Goal: Find specific page/section: Find specific page/section

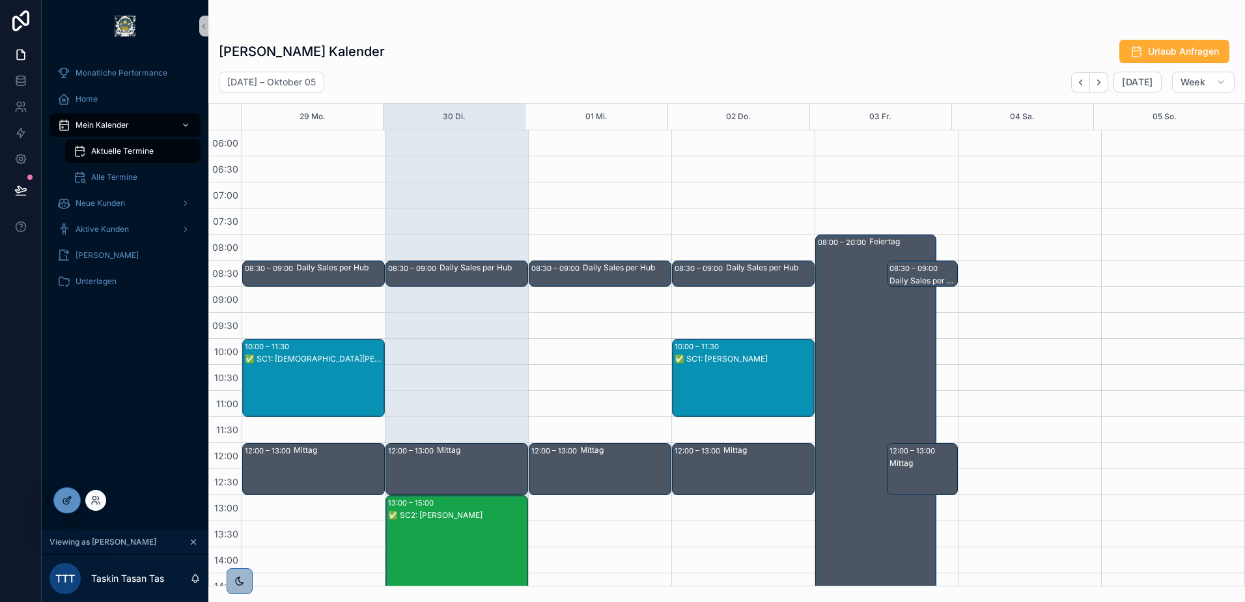
scroll to position [313, 0]
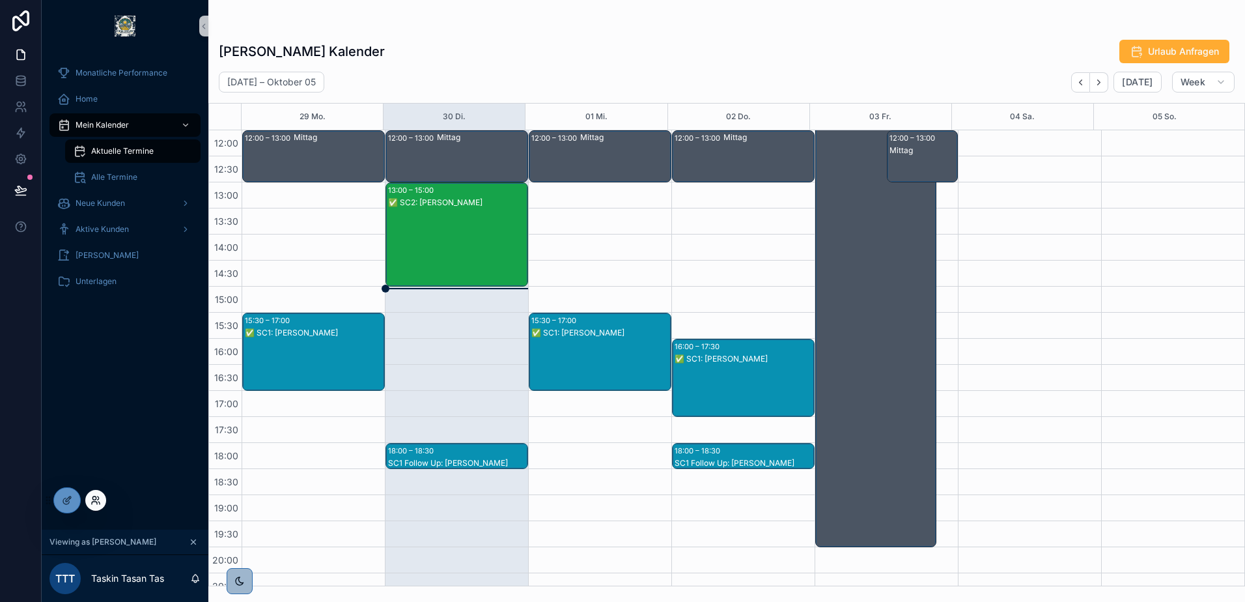
click at [100, 501] on icon at bounding box center [96, 500] width 10 height 10
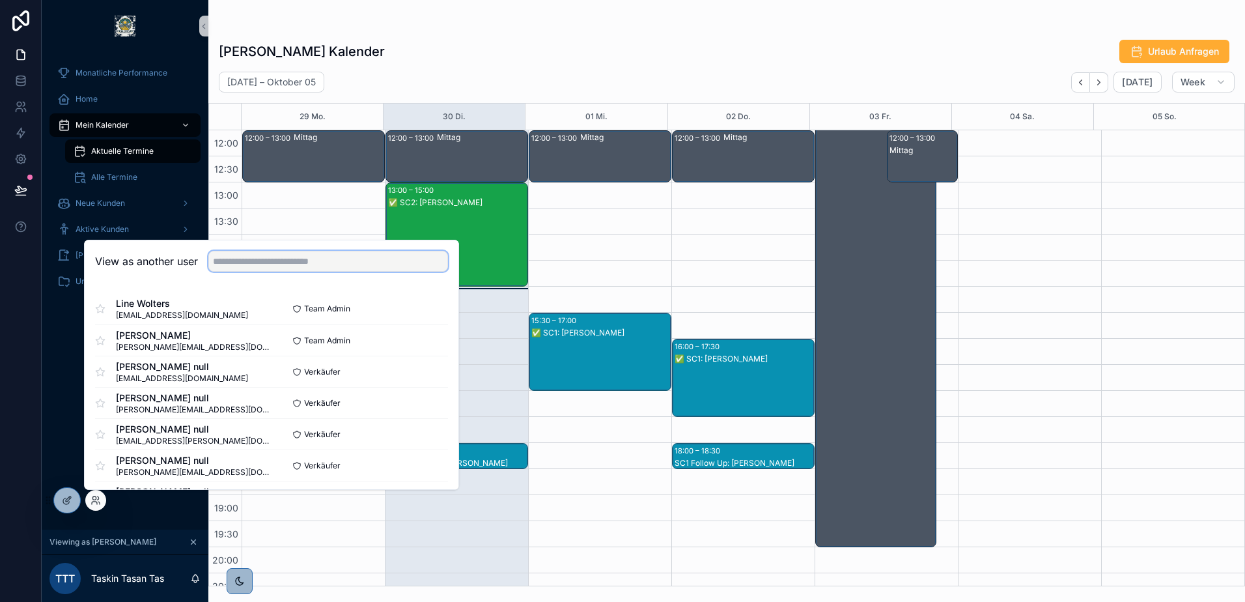
click at [274, 266] on input "text" at bounding box center [328, 261] width 240 height 21
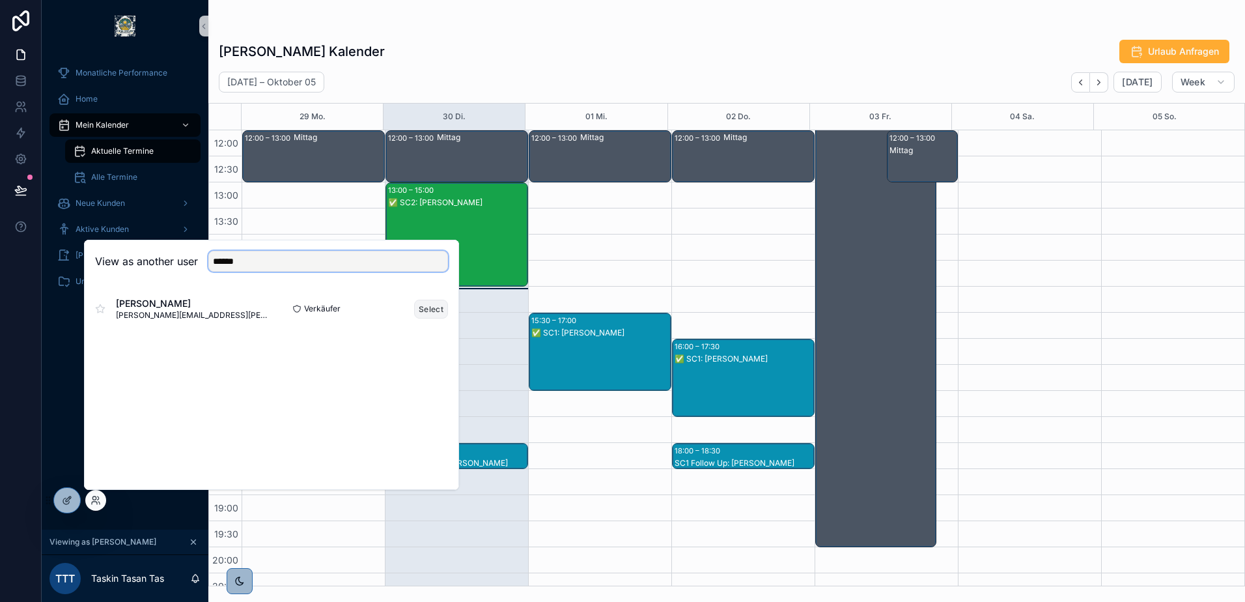
type input "******"
click at [432, 304] on button "Select" at bounding box center [431, 309] width 34 height 19
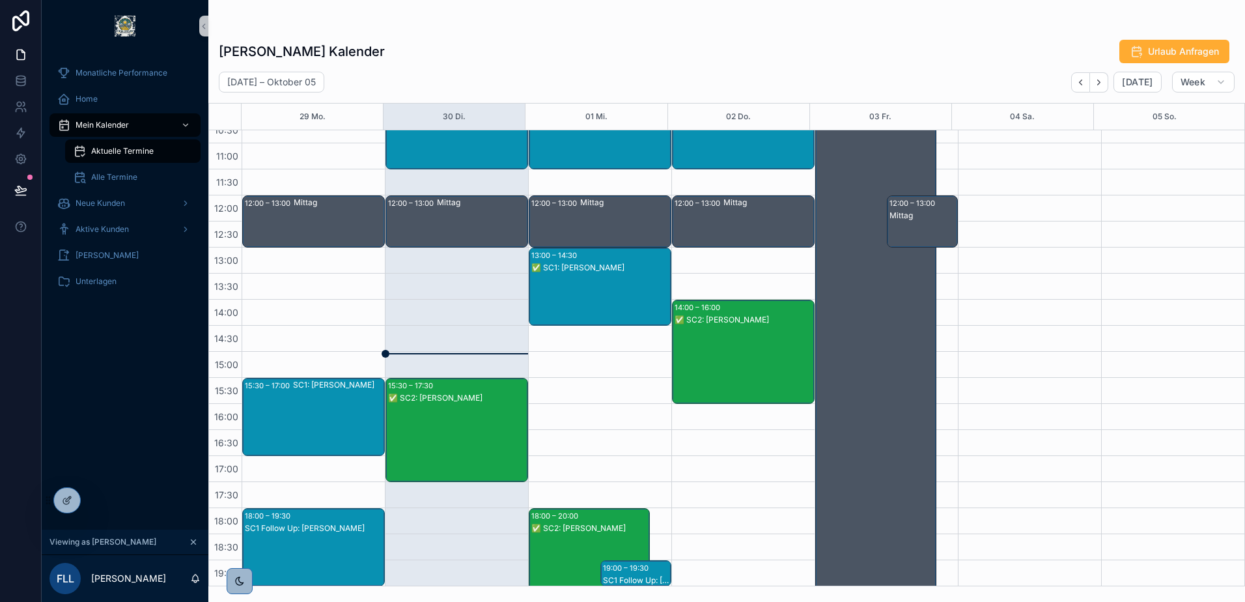
scroll to position [313, 0]
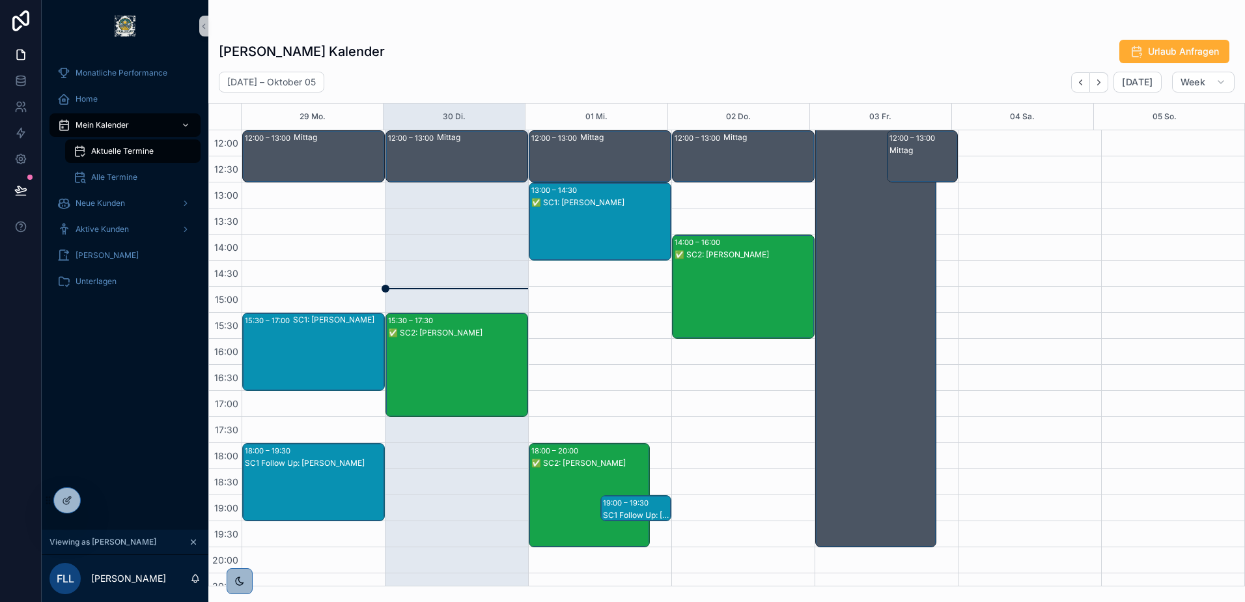
click at [470, 328] on div "✅ SC2: [PERSON_NAME]" at bounding box center [457, 333] width 139 height 10
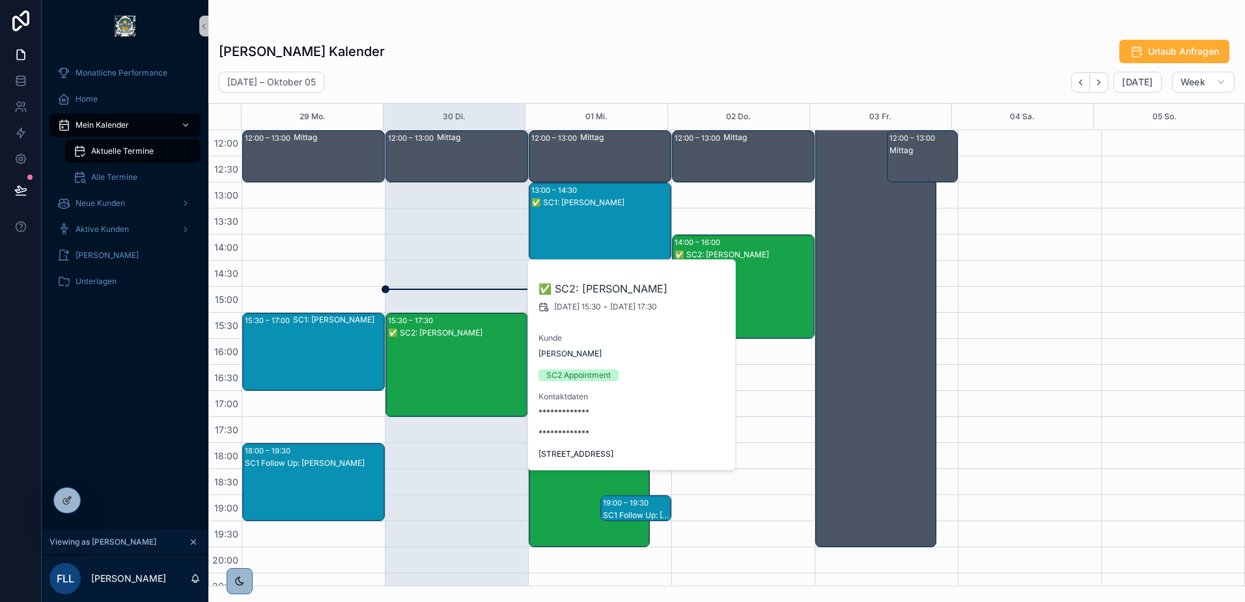
click at [697, 71] on div "[PERSON_NAME] Kalender Urlaub Anfragen [DATE] – Oktober 05 [DATE] Week 29 Mo. 3…" at bounding box center [726, 308] width 1037 height 555
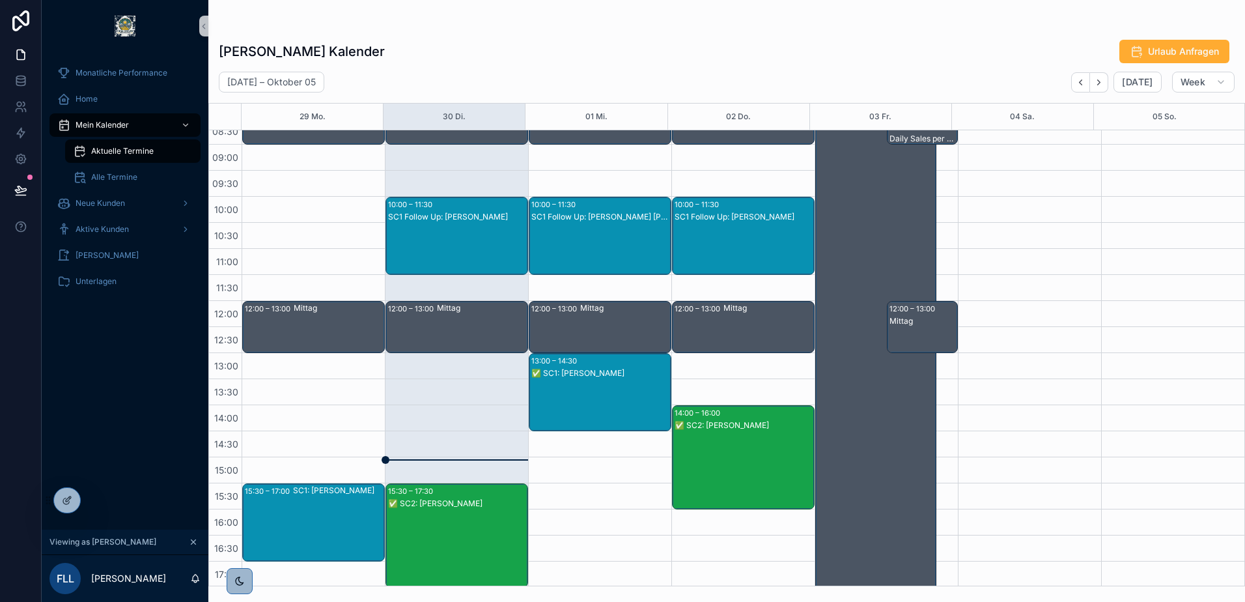
scroll to position [117, 0]
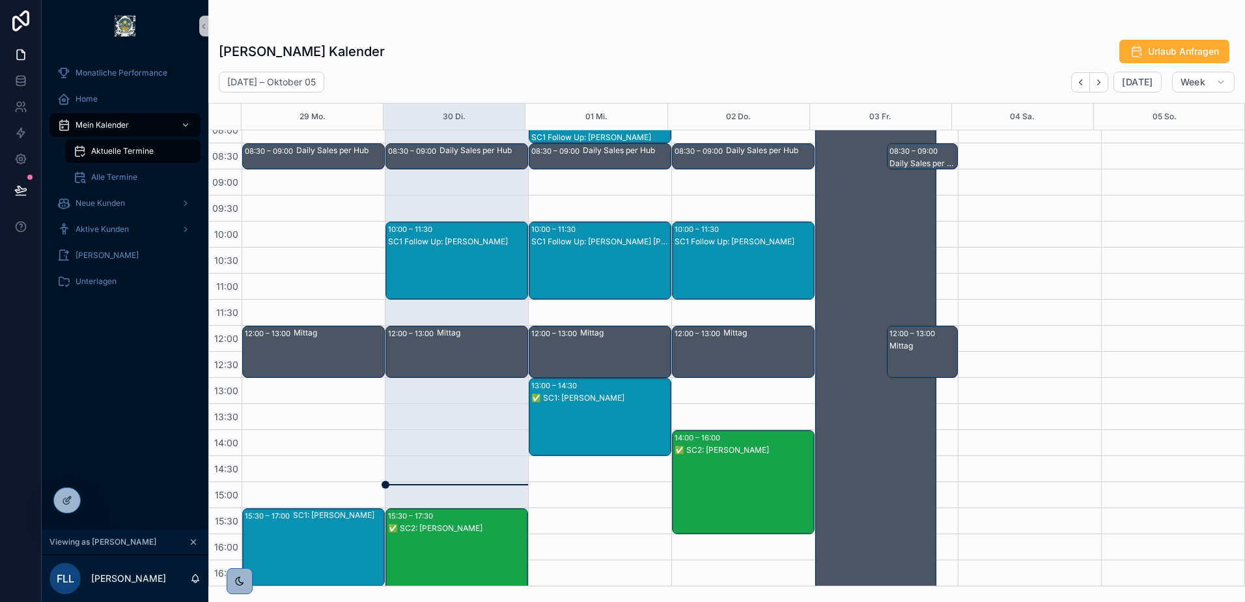
click at [603, 240] on div "SC1 Follow Up: [PERSON_NAME] [PERSON_NAME]" at bounding box center [600, 241] width 139 height 10
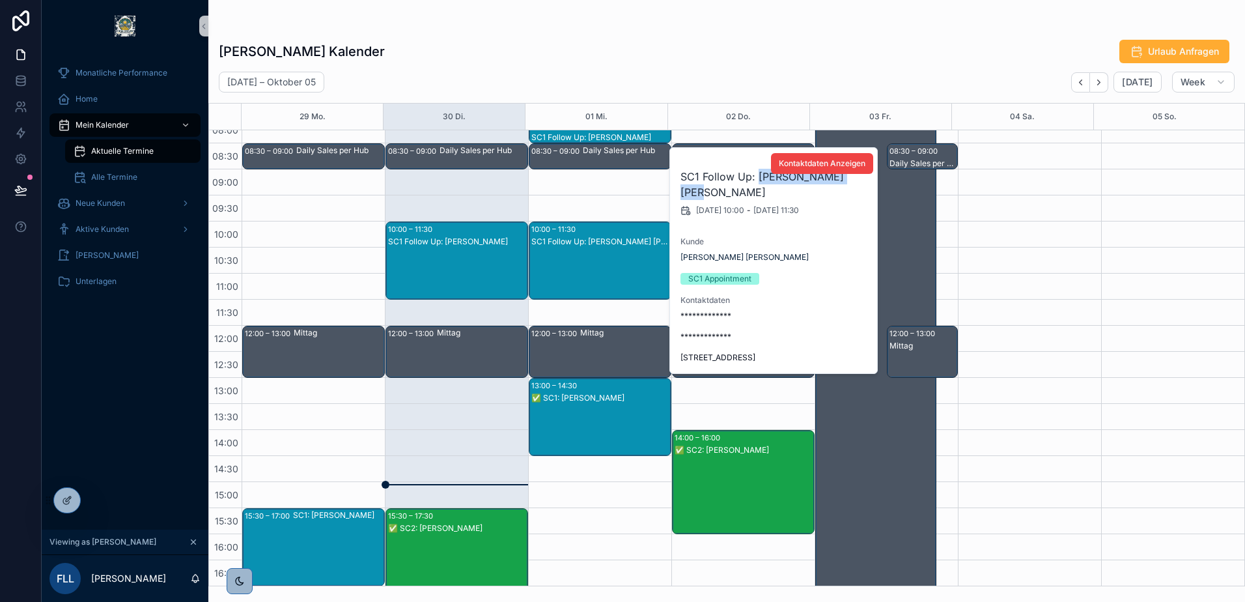
drag, startPoint x: 756, startPoint y: 178, endPoint x: 760, endPoint y: 188, distance: 11.1
click at [760, 188] on h2 "SC1 Follow Up: [PERSON_NAME] [PERSON_NAME]" at bounding box center [775, 184] width 188 height 31
drag, startPoint x: 760, startPoint y: 188, endPoint x: 703, endPoint y: 191, distance: 56.7
click at [703, 191] on h2 "SC1 Follow Up: [PERSON_NAME] [PERSON_NAME]" at bounding box center [775, 184] width 188 height 31
click at [733, 60] on div "[PERSON_NAME] Kalender Urlaub Anfragen" at bounding box center [727, 51] width 1016 height 25
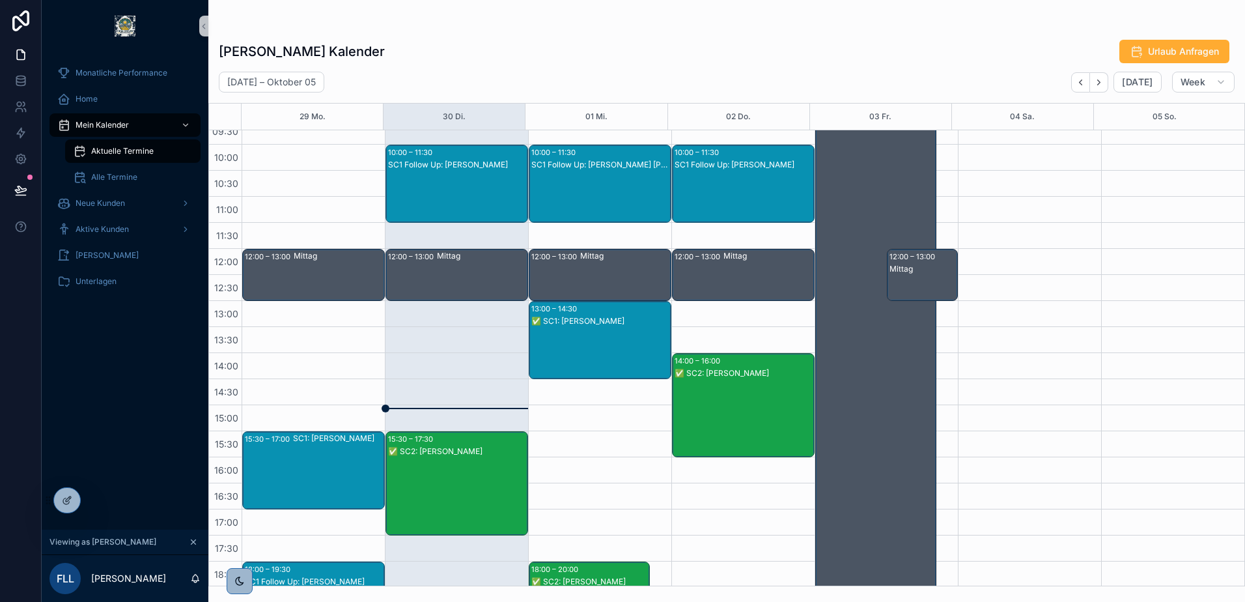
scroll to position [130, 0]
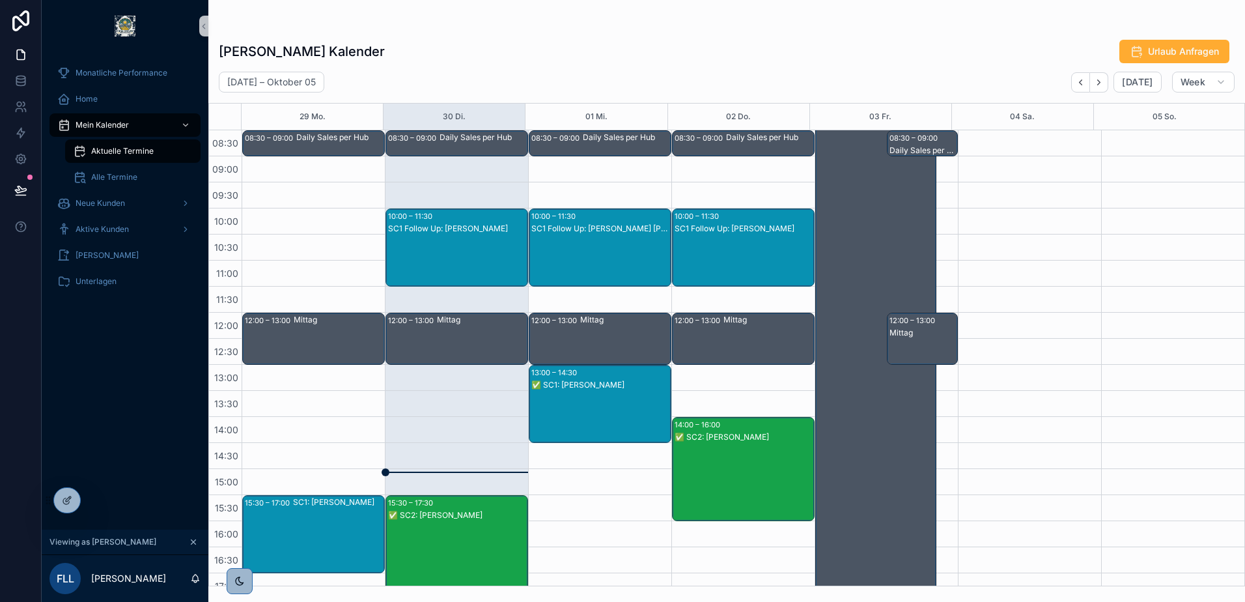
click at [601, 236] on div "SC1 Follow Up: [PERSON_NAME] [PERSON_NAME]" at bounding box center [600, 261] width 139 height 76
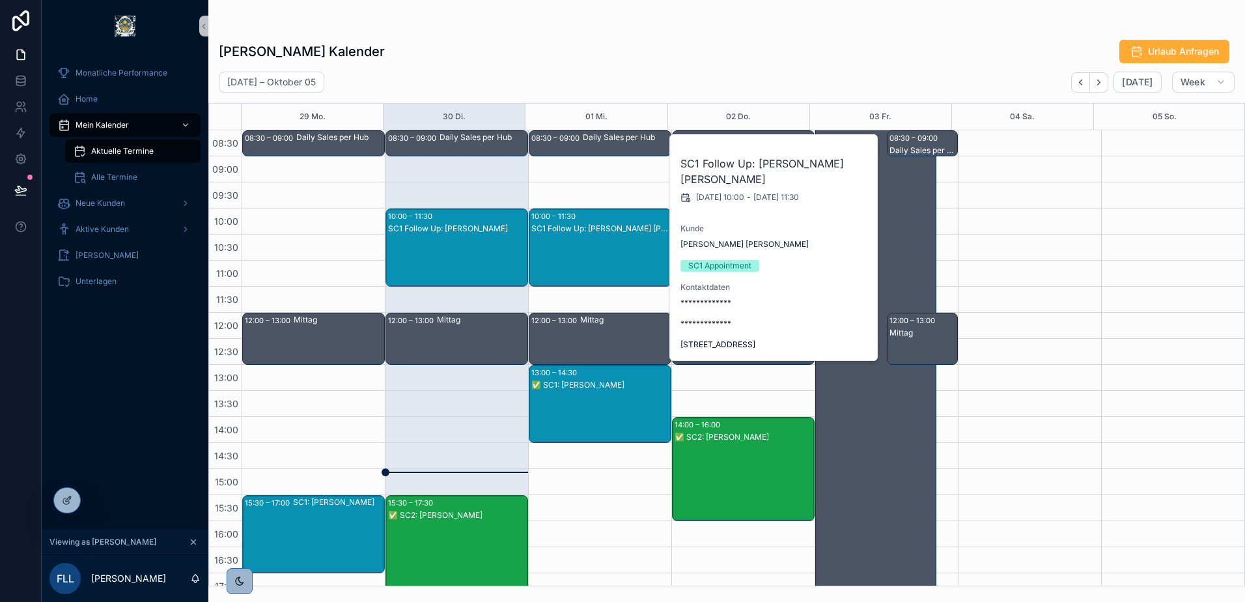
click at [638, 57] on div "[PERSON_NAME] Kalender Urlaub Anfragen" at bounding box center [727, 51] width 1016 height 25
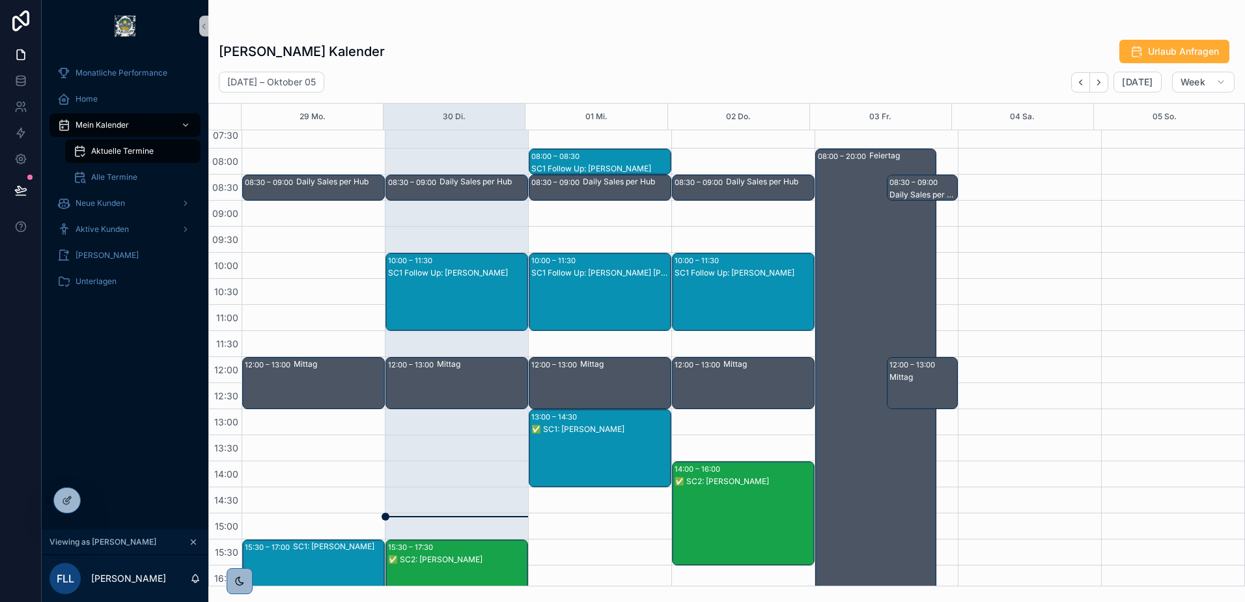
scroll to position [65, 0]
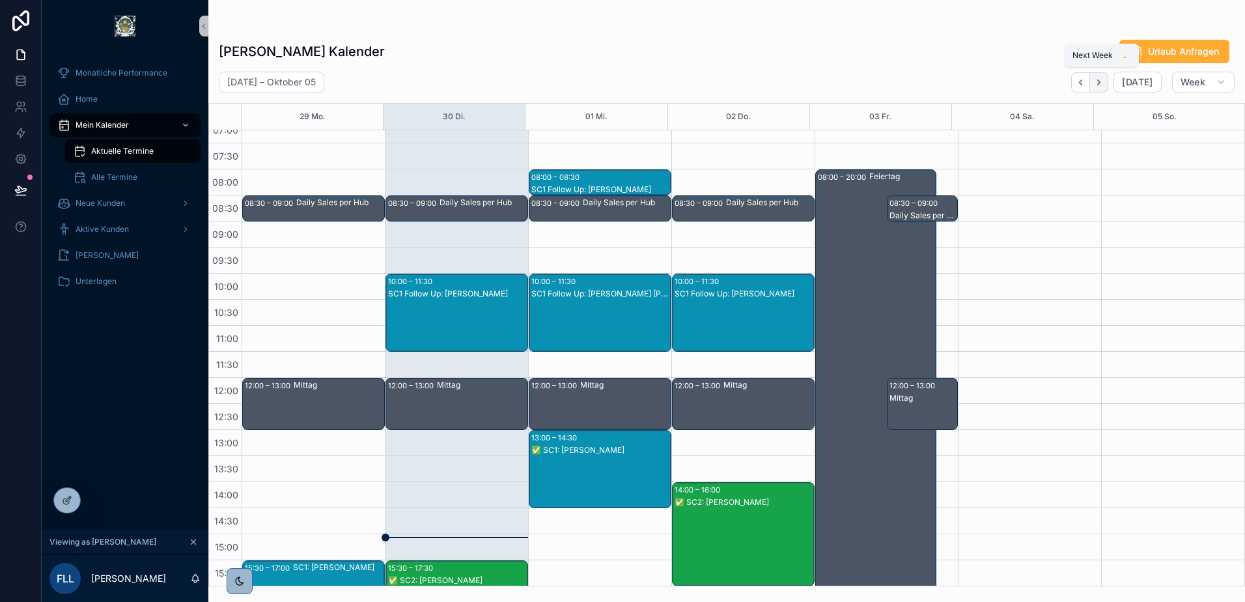
click at [1104, 85] on icon "Next" at bounding box center [1099, 83] width 10 height 10
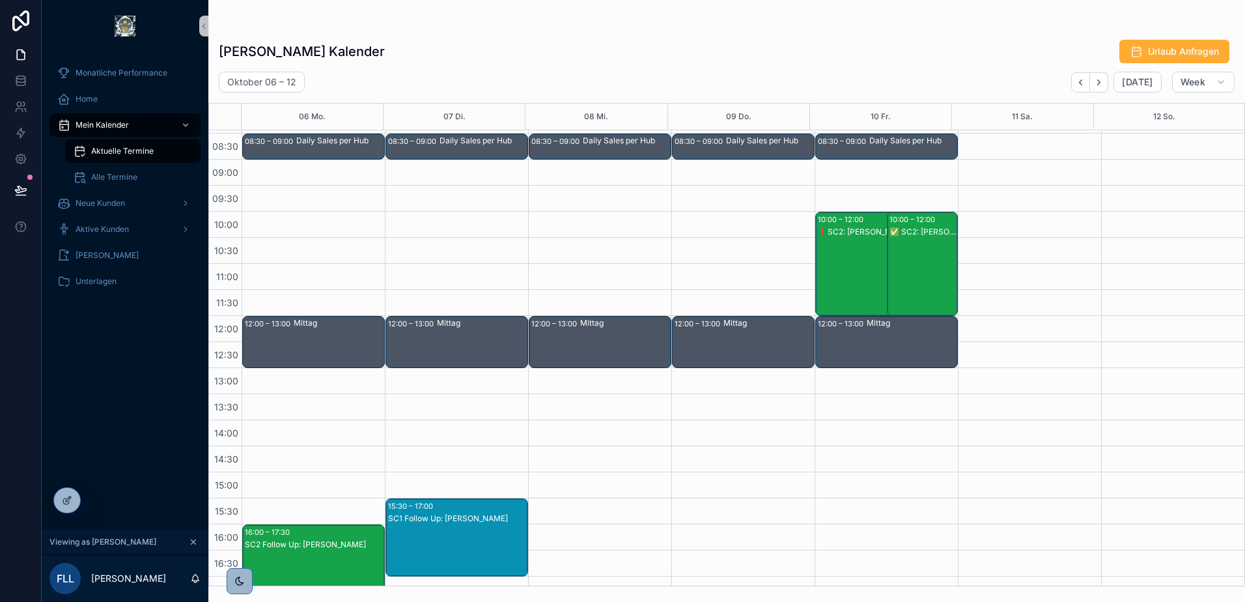
scroll to position [65, 0]
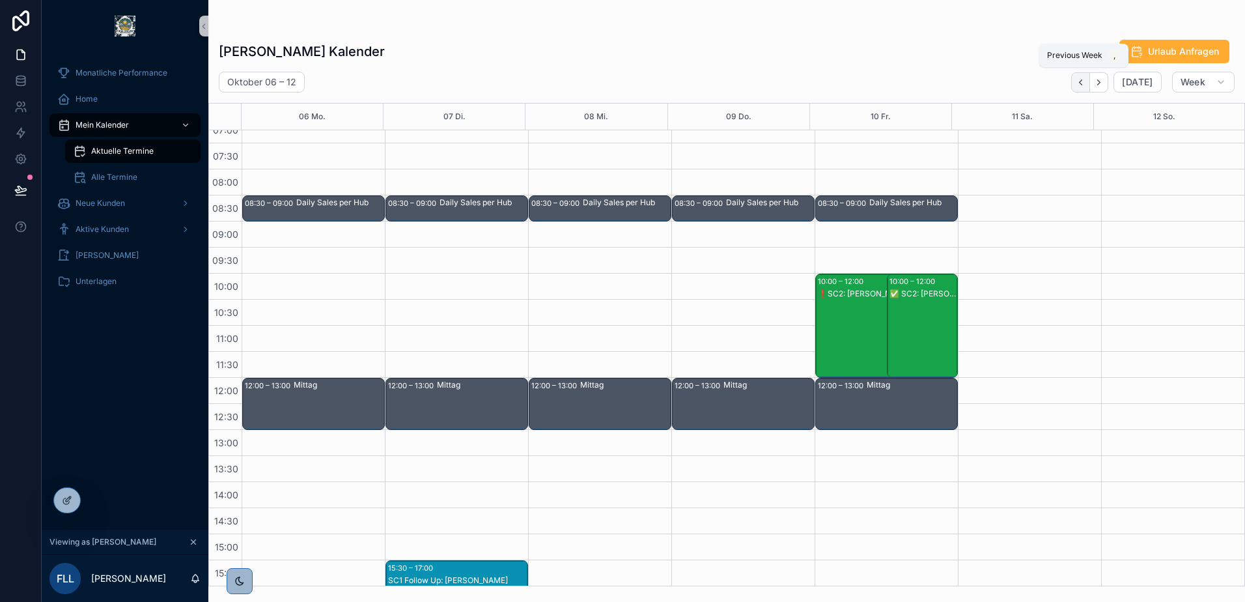
click at [1075, 79] on button "Back" at bounding box center [1080, 82] width 19 height 20
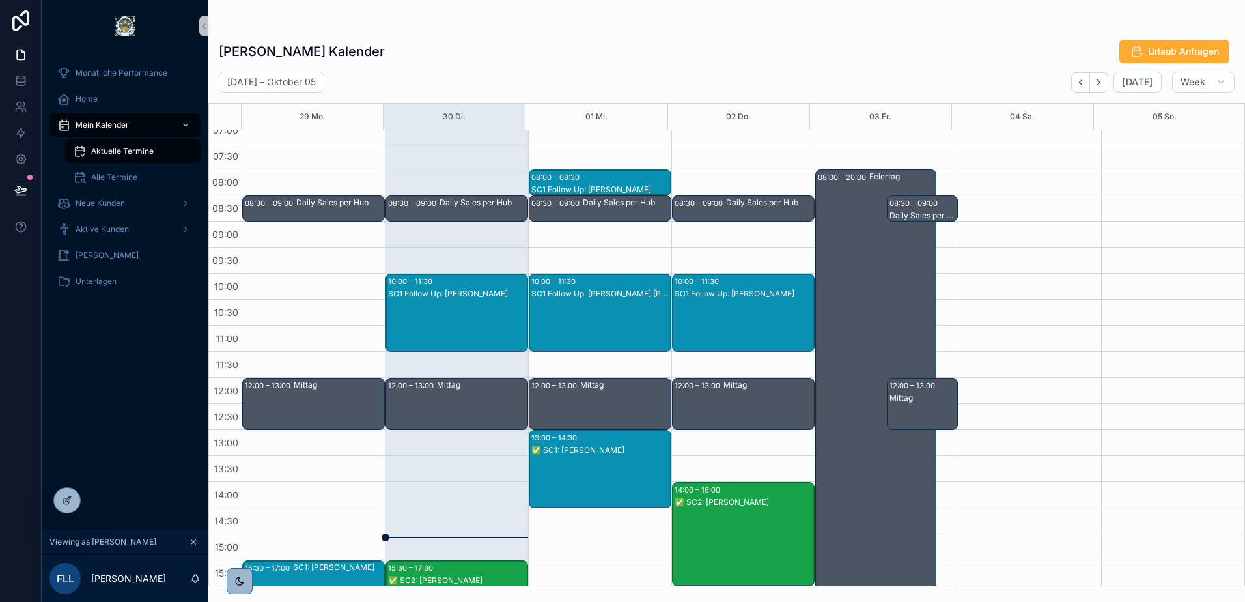
click at [616, 294] on div "SC1 Follow Up: [PERSON_NAME] [PERSON_NAME]" at bounding box center [600, 294] width 139 height 10
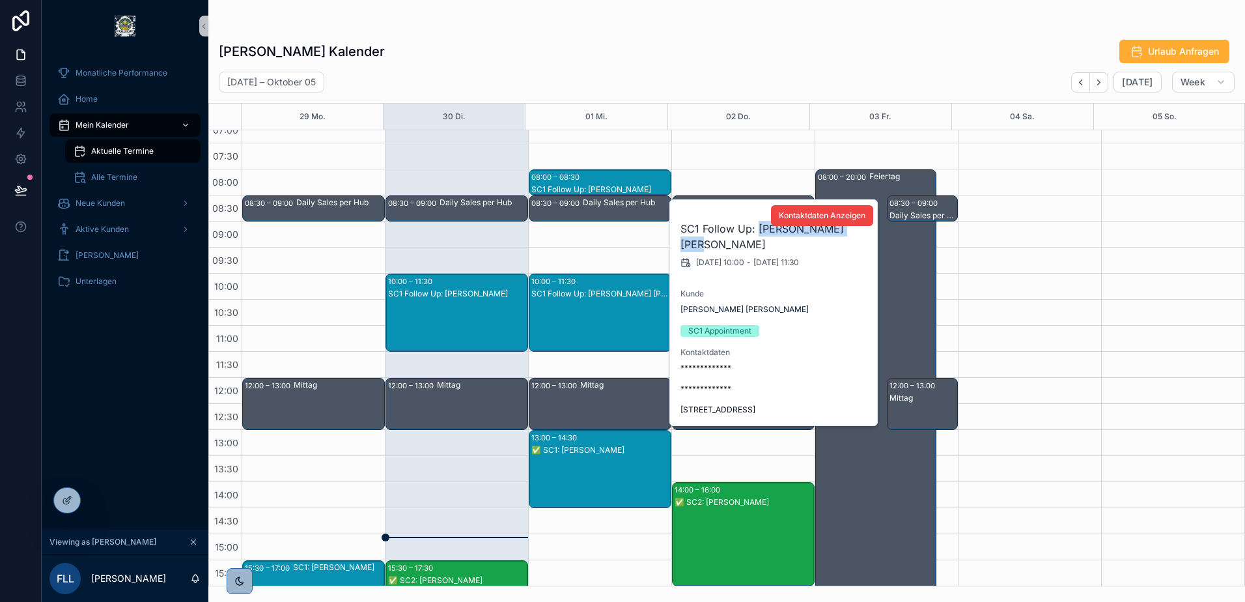
drag, startPoint x: 758, startPoint y: 227, endPoint x: 784, endPoint y: 249, distance: 33.7
click at [784, 249] on h2 "SC1 Follow Up: [PERSON_NAME] [PERSON_NAME]" at bounding box center [775, 236] width 188 height 31
copy h2 "[PERSON_NAME] [PERSON_NAME]"
click at [745, 247] on h2 "SC1 Follow Up: [PERSON_NAME] [PERSON_NAME]" at bounding box center [775, 236] width 188 height 31
click at [797, 40] on div "[PERSON_NAME] Kalender Urlaub Anfragen" at bounding box center [727, 51] width 1016 height 25
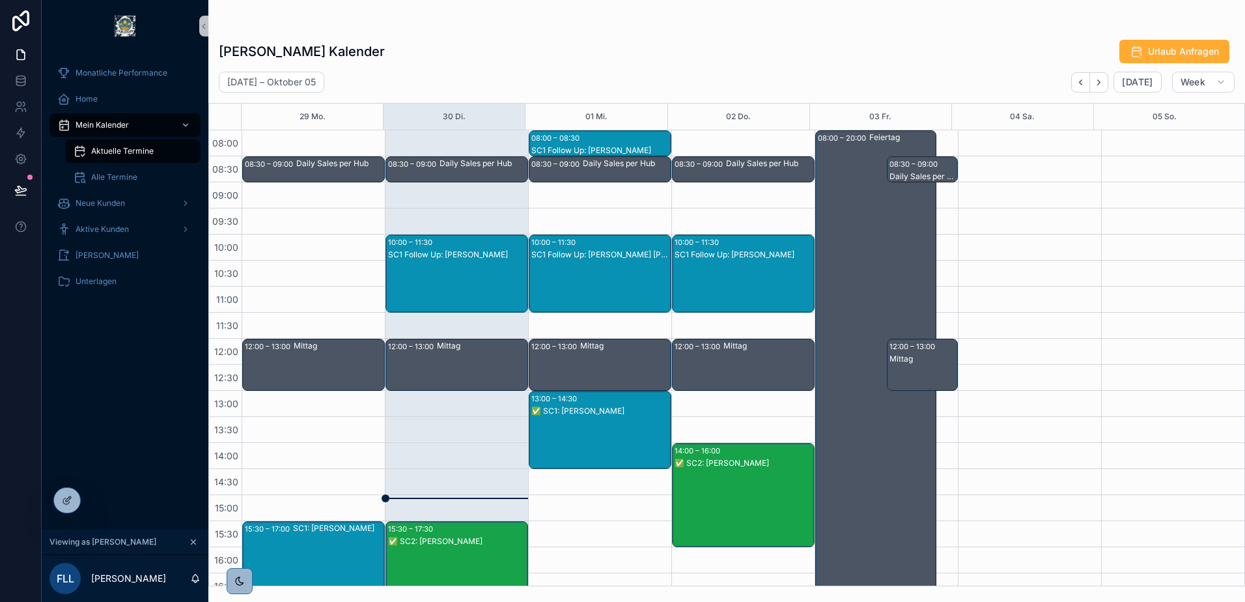
scroll to position [53, 0]
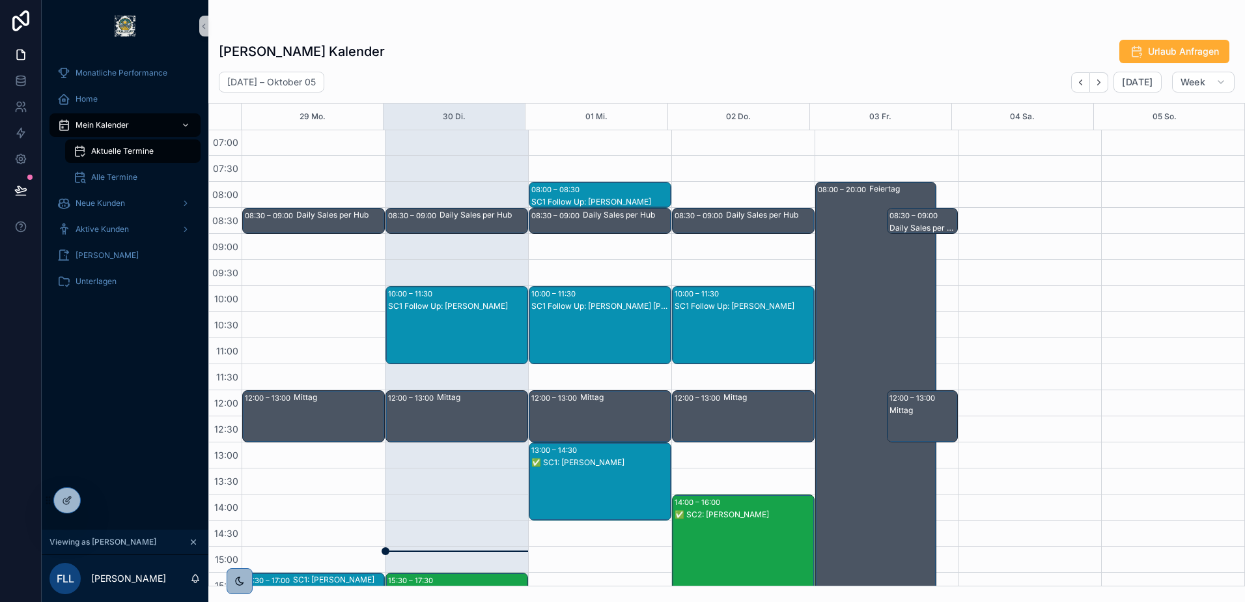
click at [592, 300] on div "10:00 – 11:30 SC1 Follow Up: [PERSON_NAME] [PERSON_NAME]" at bounding box center [600, 325] width 141 height 77
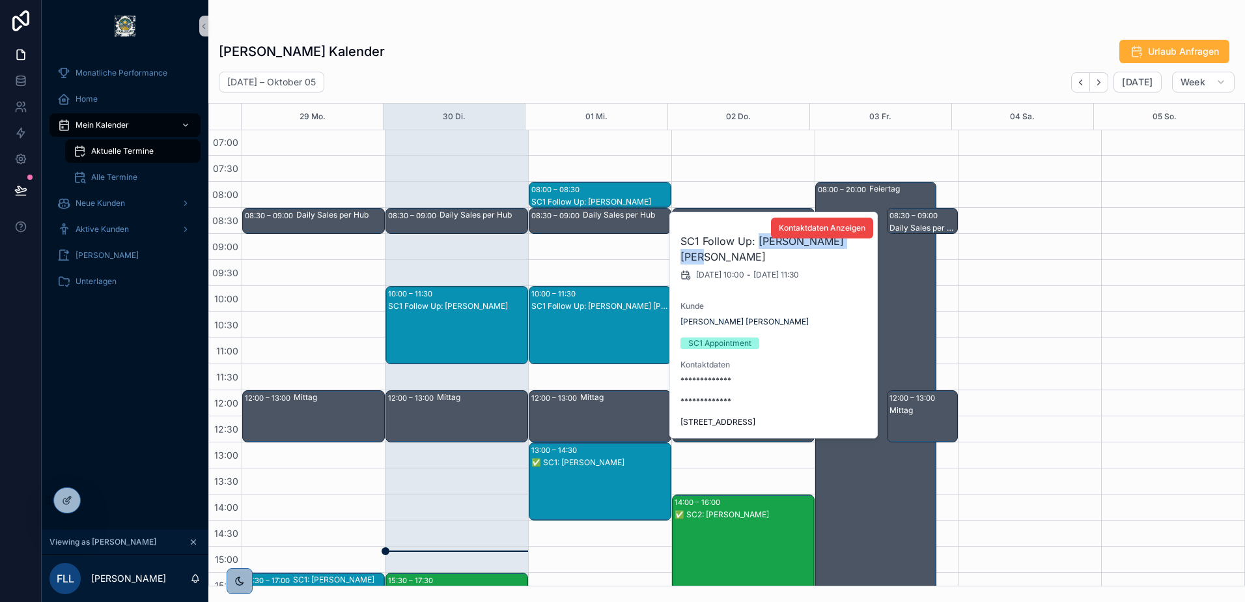
drag, startPoint x: 759, startPoint y: 242, endPoint x: 761, endPoint y: 253, distance: 11.4
click at [761, 253] on h2 "SC1 Follow Up: [PERSON_NAME] [PERSON_NAME]" at bounding box center [775, 248] width 188 height 31
copy h2 "[PERSON_NAME] [PERSON_NAME]"
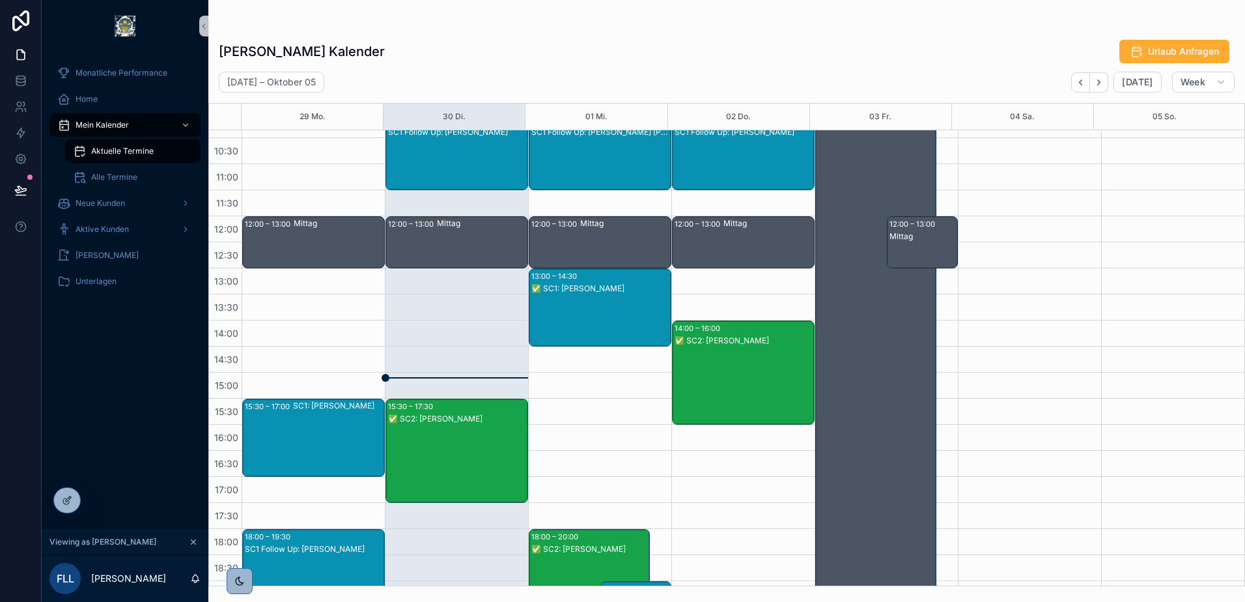
scroll to position [248, 0]
